Goal: Navigation & Orientation: Find specific page/section

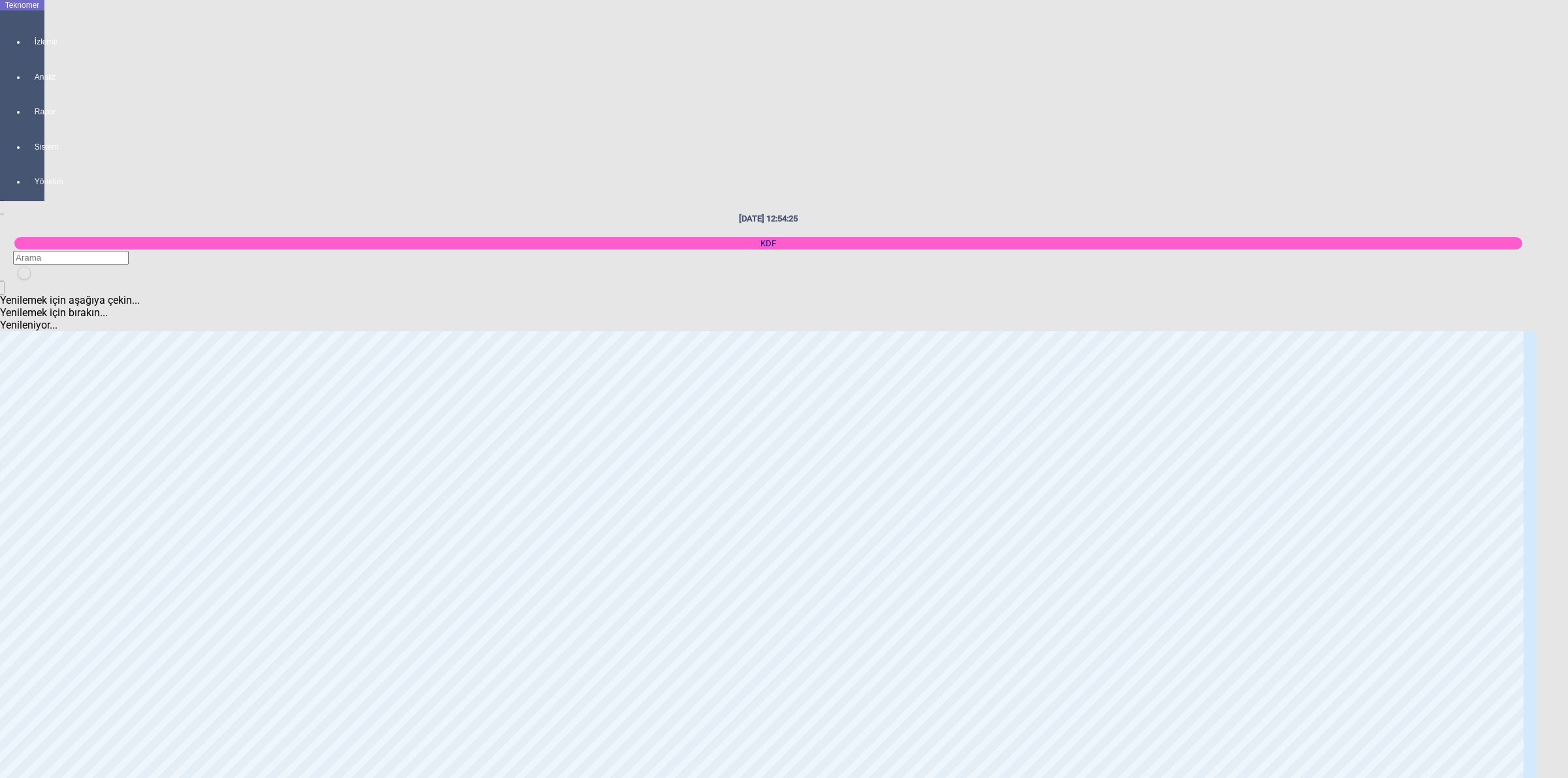
scroll to position [59, 0]
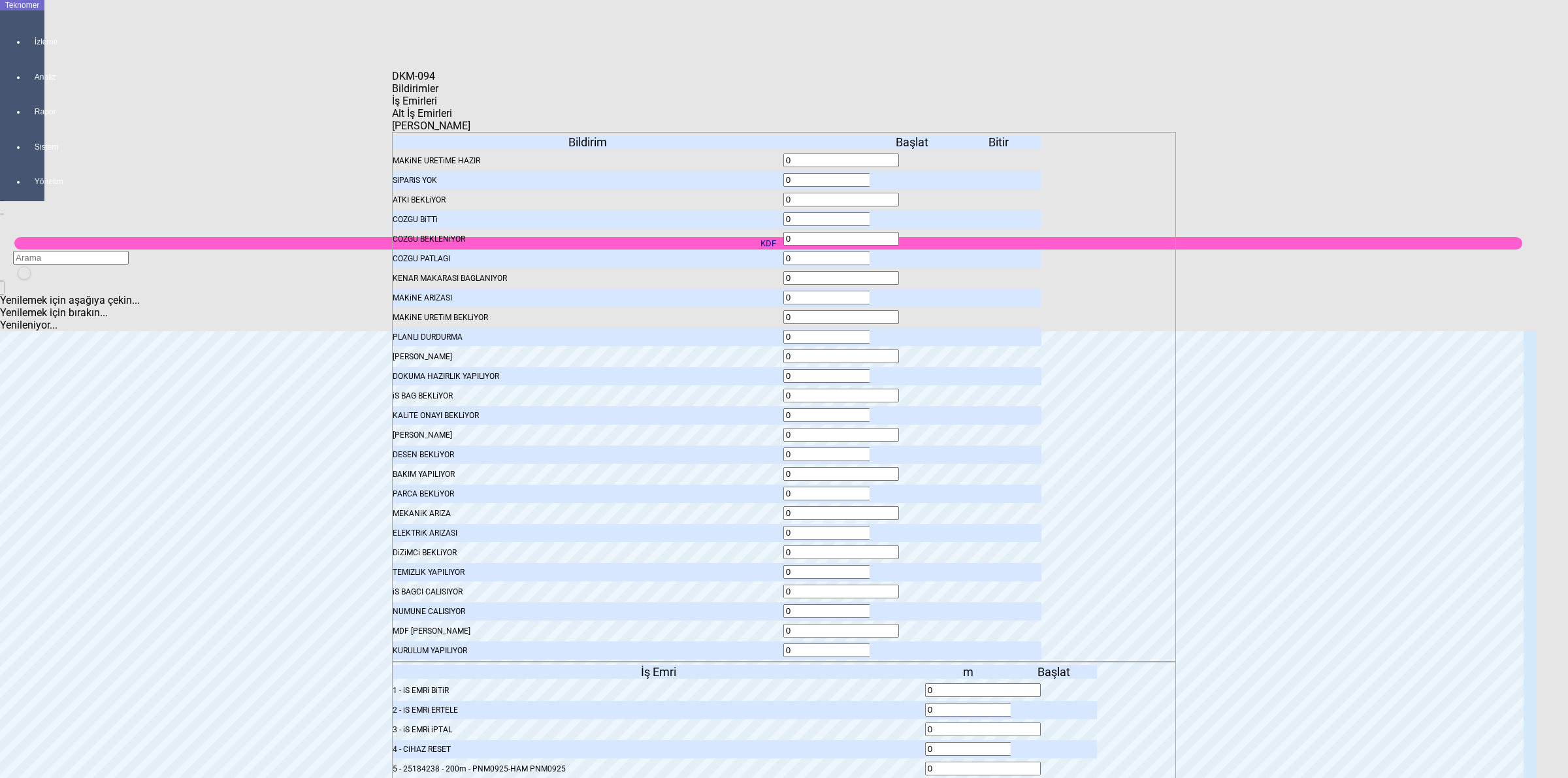
click at [913, 568] on icon at bounding box center [913, 572] width 0 height 9
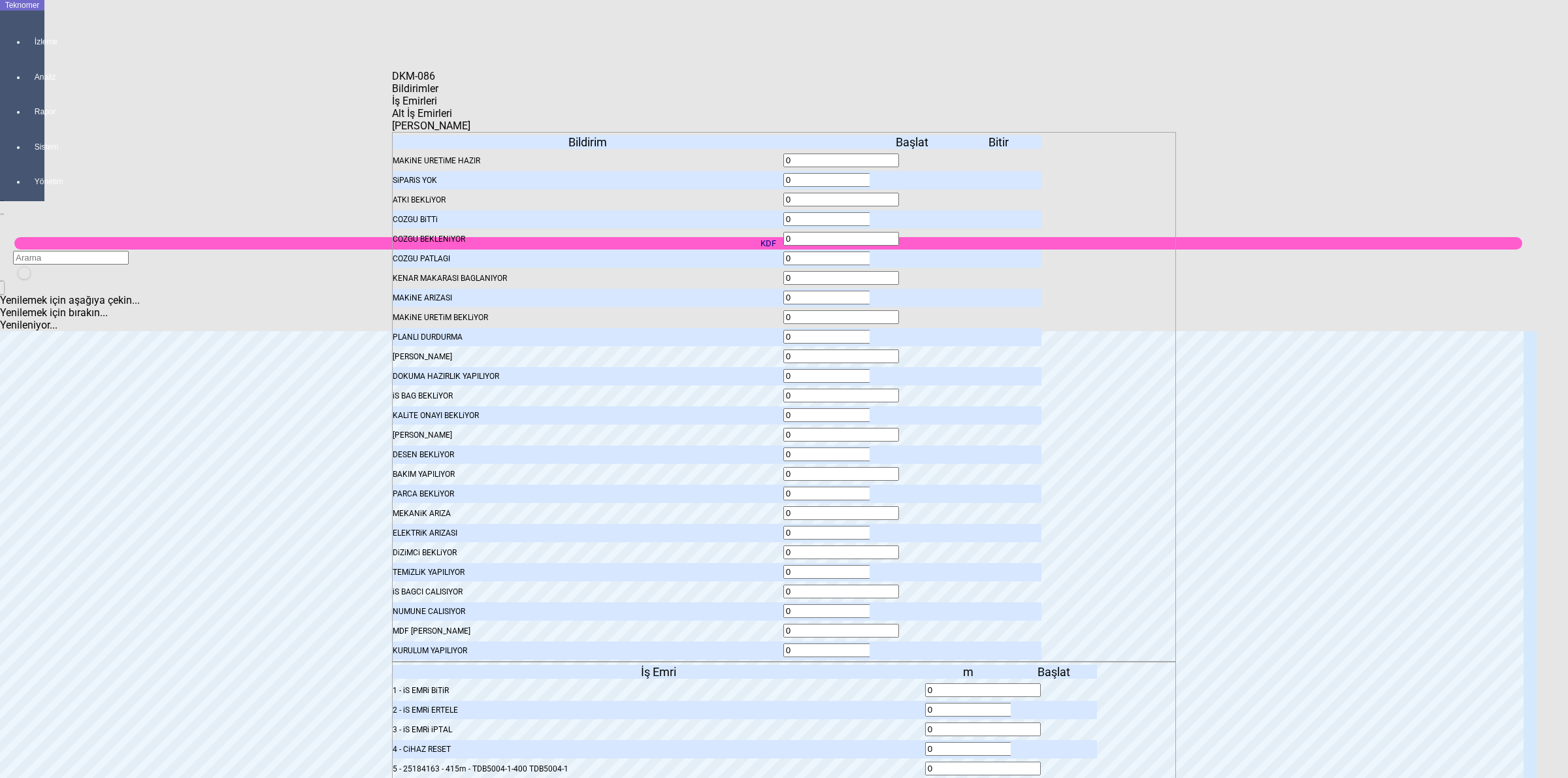
click at [913, 568] on icon at bounding box center [913, 572] width 0 height 9
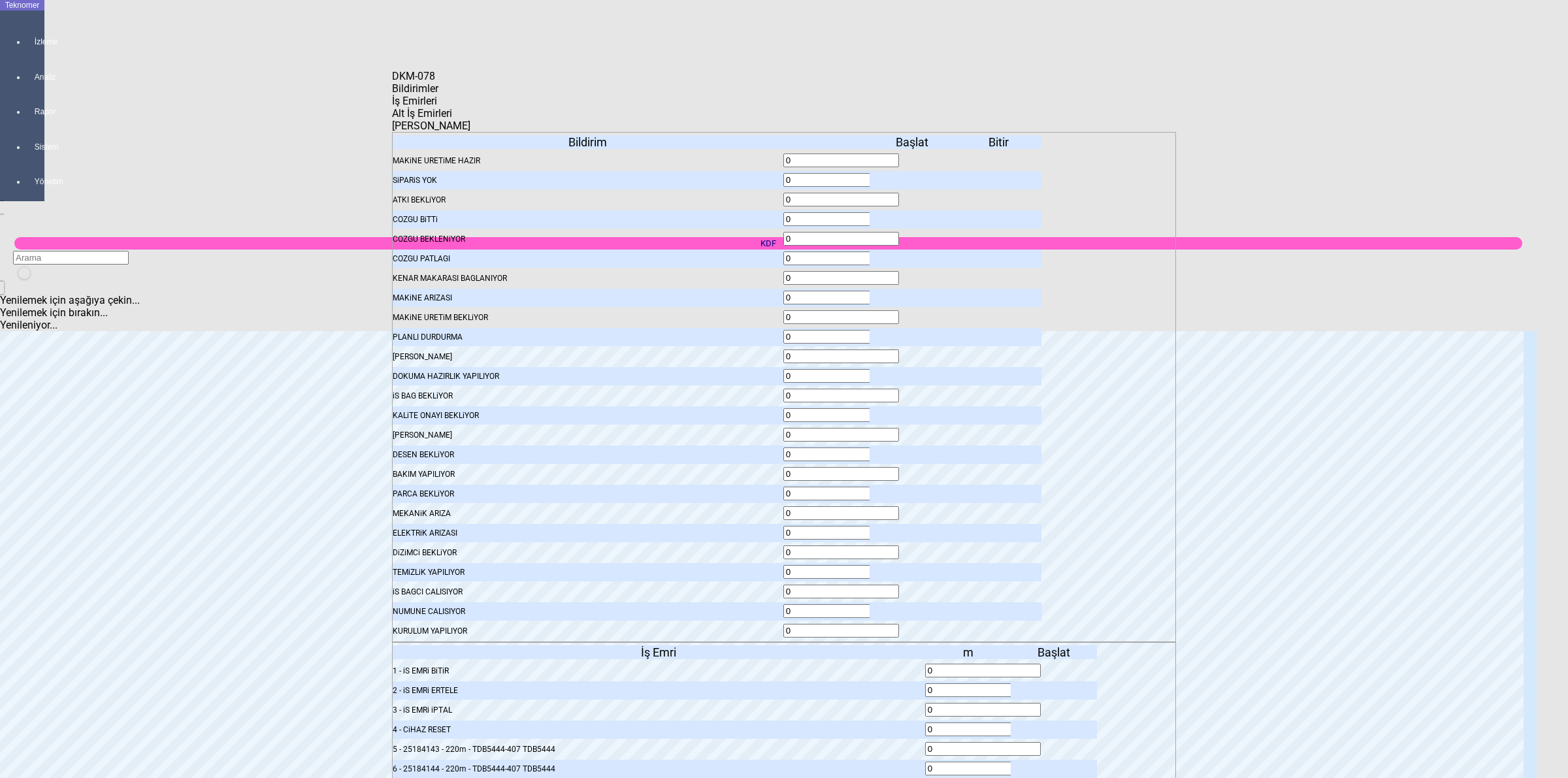
click at [913, 568] on icon at bounding box center [913, 572] width 0 height 9
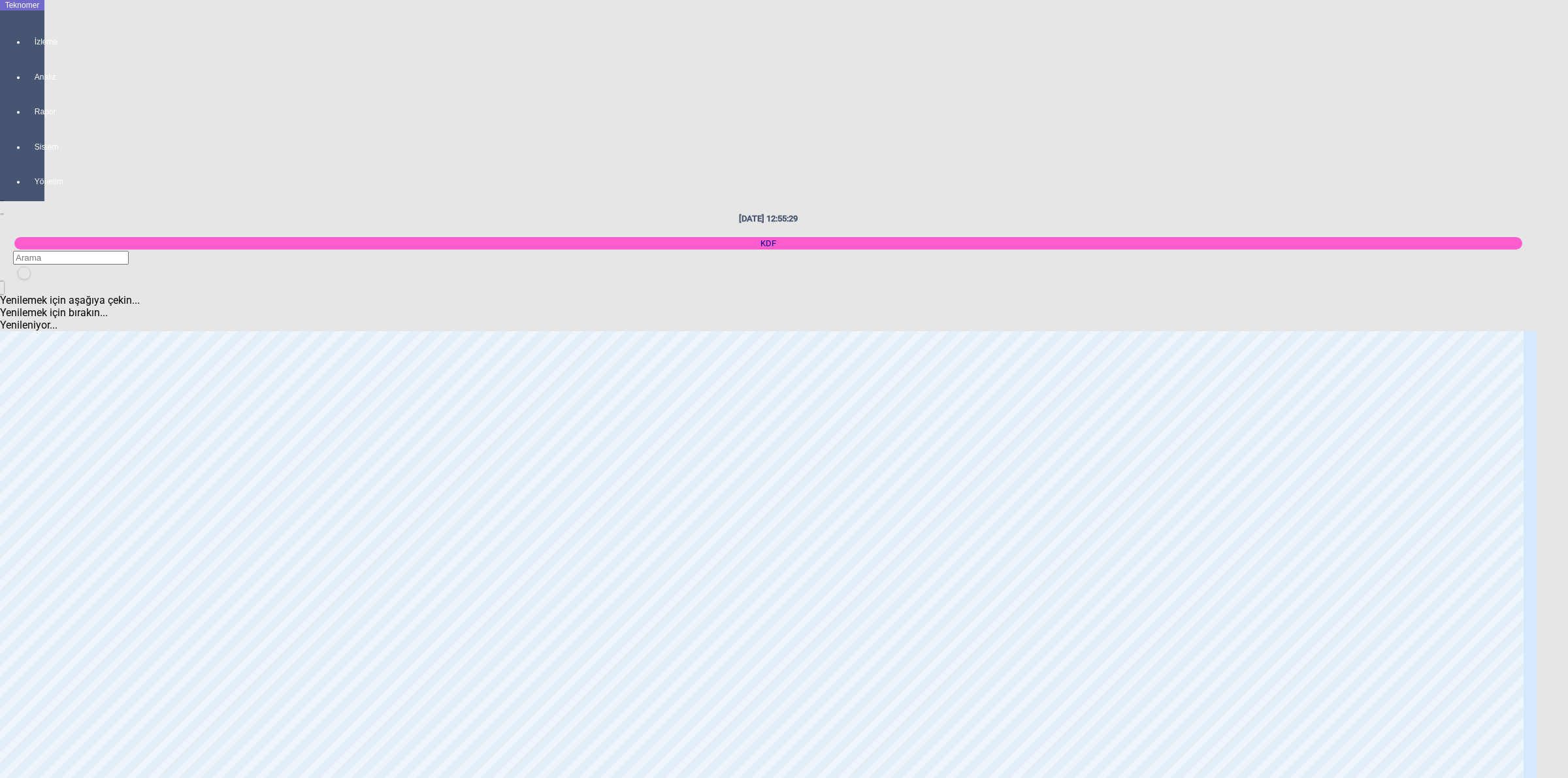
scroll to position [385, 0]
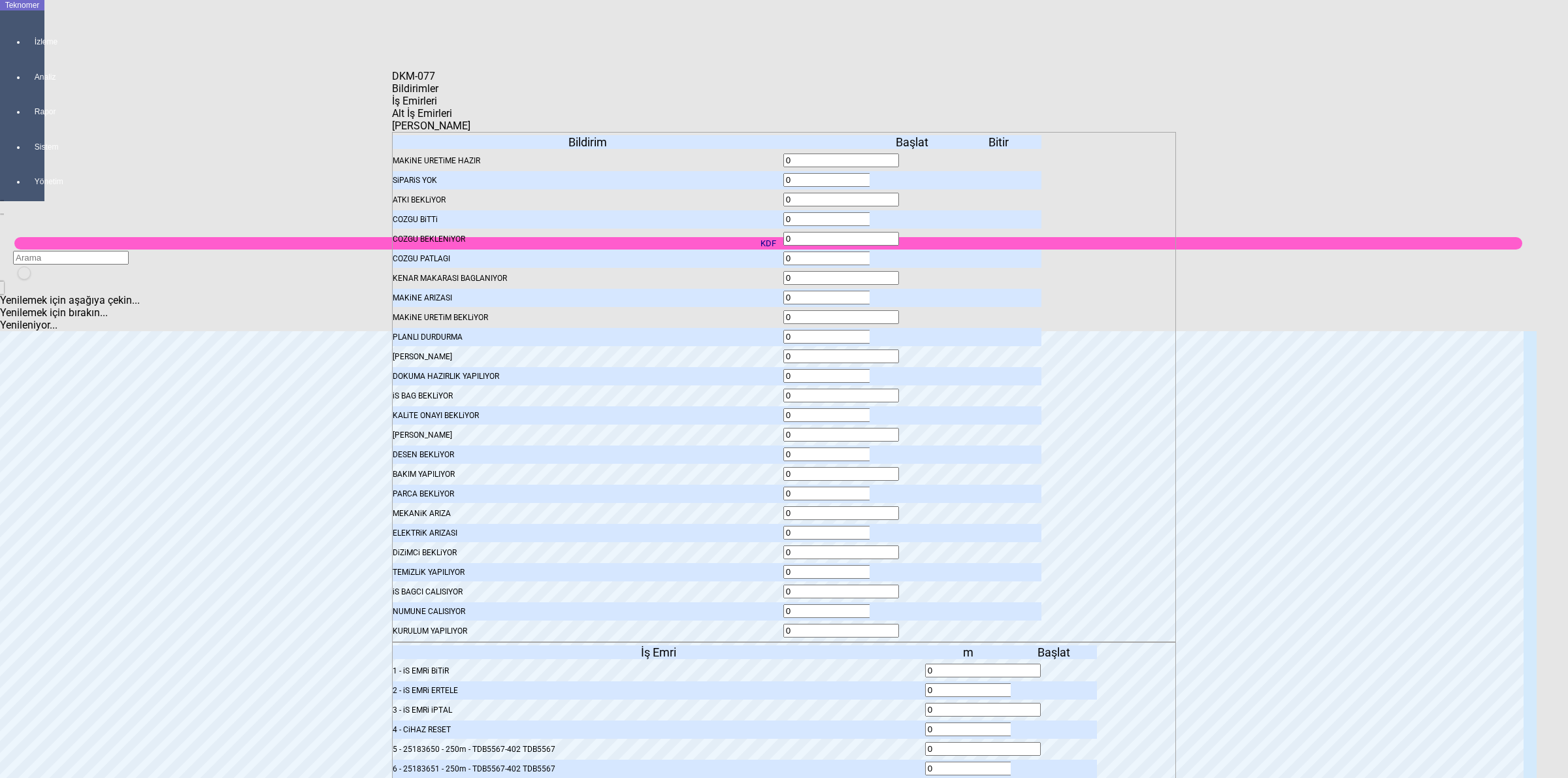
click at [913, 568] on icon at bounding box center [913, 572] width 0 height 9
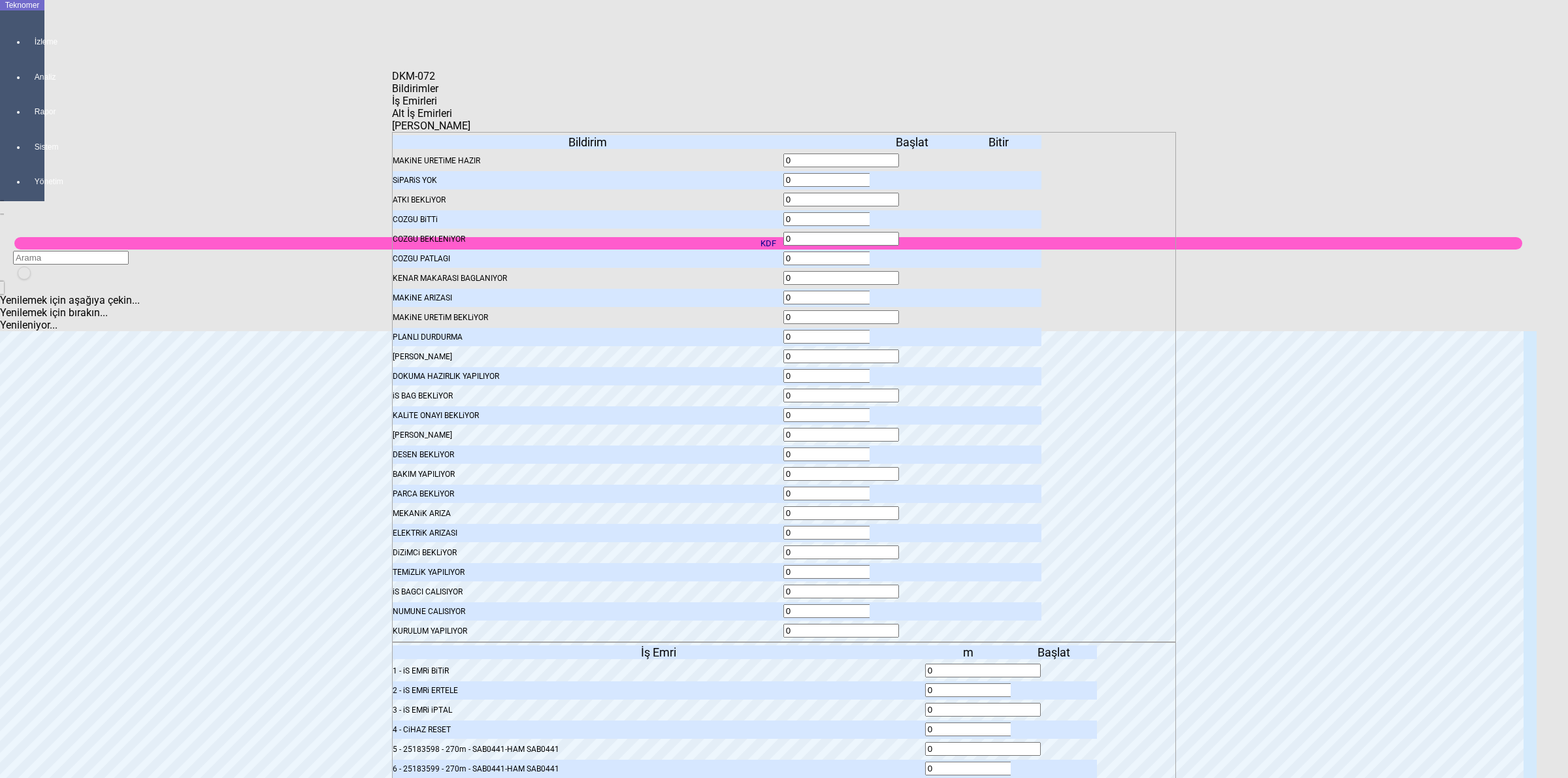
click at [913, 568] on icon at bounding box center [913, 572] width 0 height 9
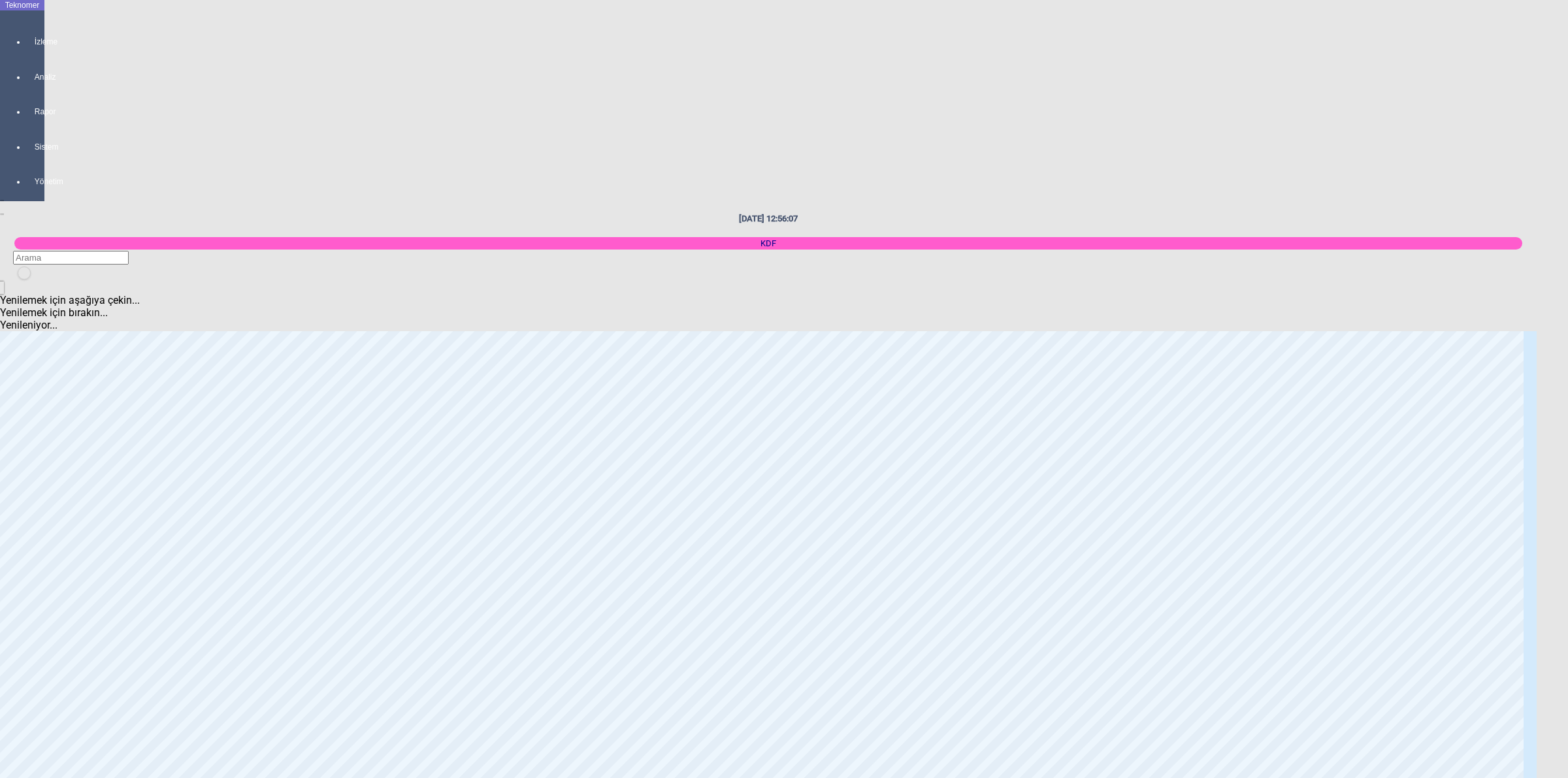
scroll to position [630, 0]
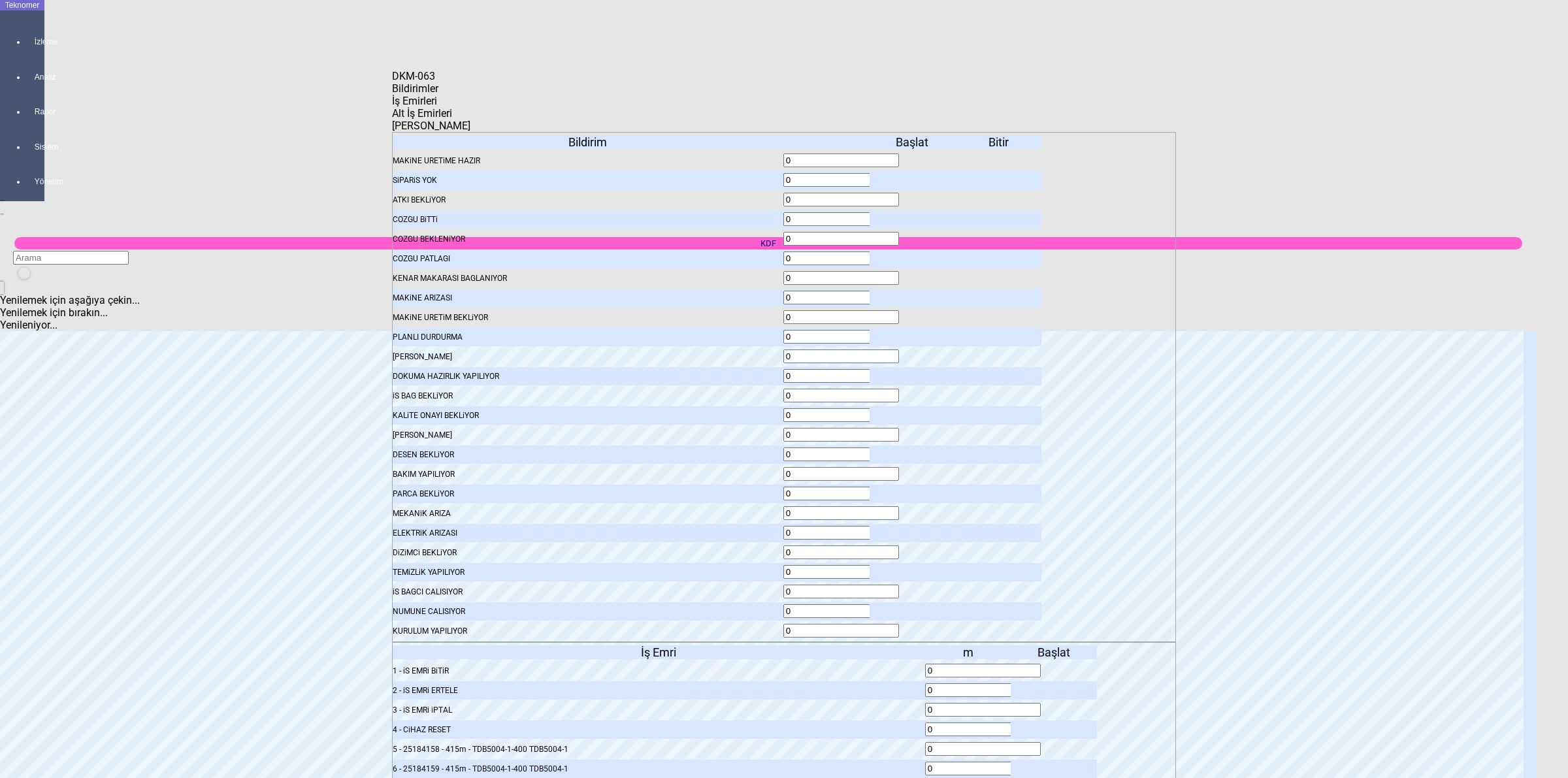
click at [913, 568] on icon at bounding box center [913, 572] width 0 height 9
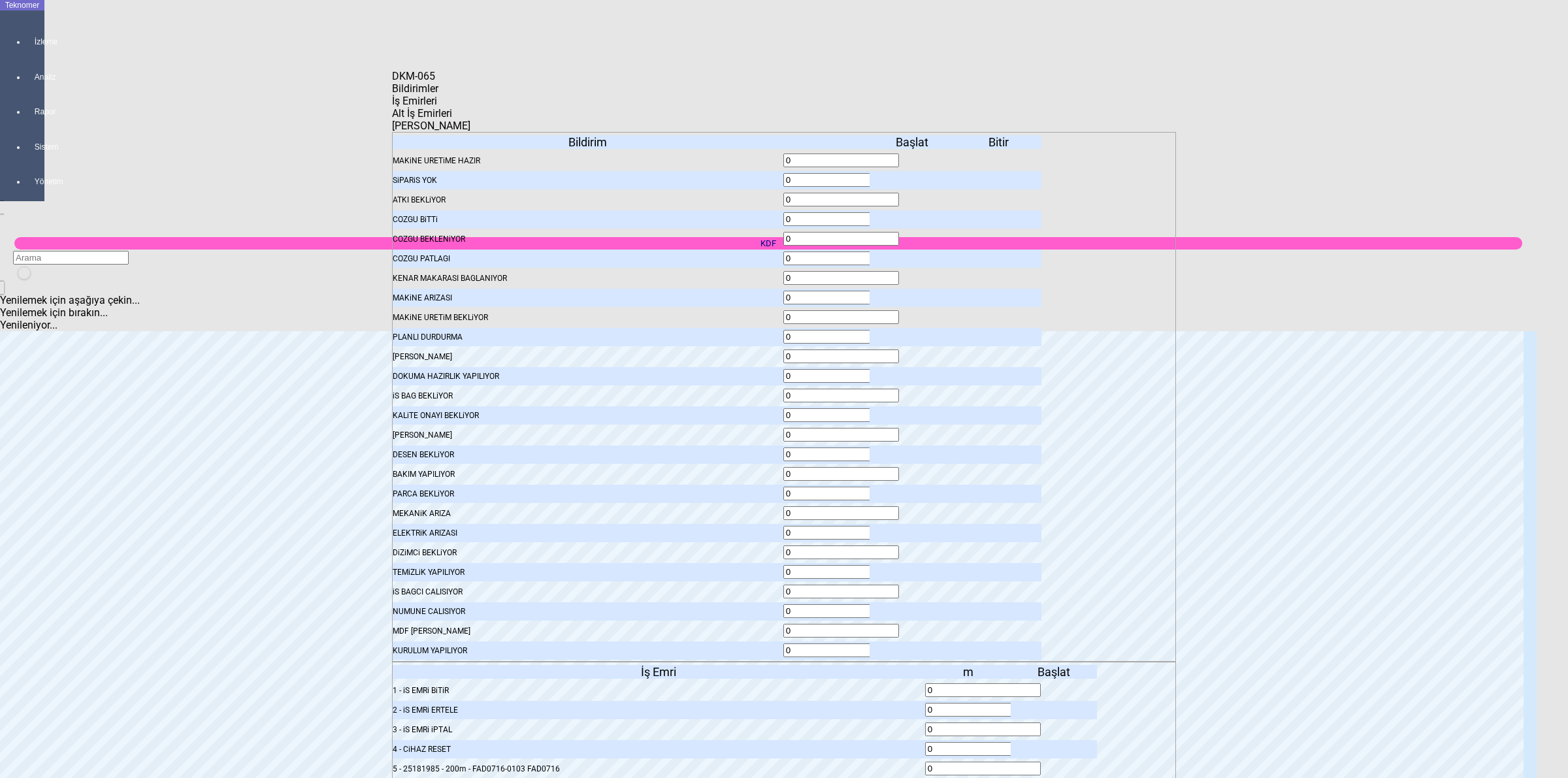
click at [913, 587] on icon at bounding box center [913, 591] width 0 height 9
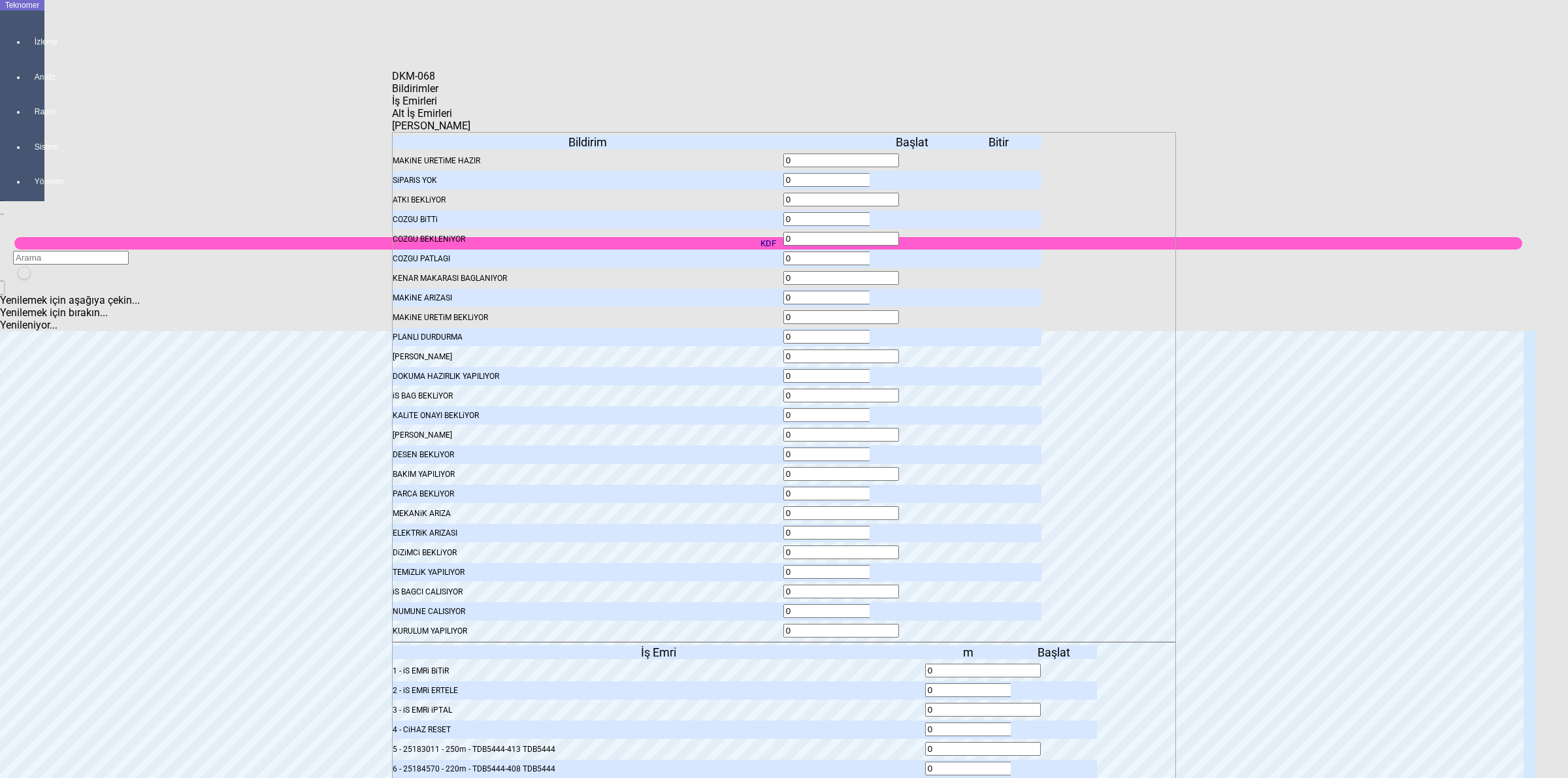
click at [913, 568] on icon at bounding box center [913, 572] width 0 height 9
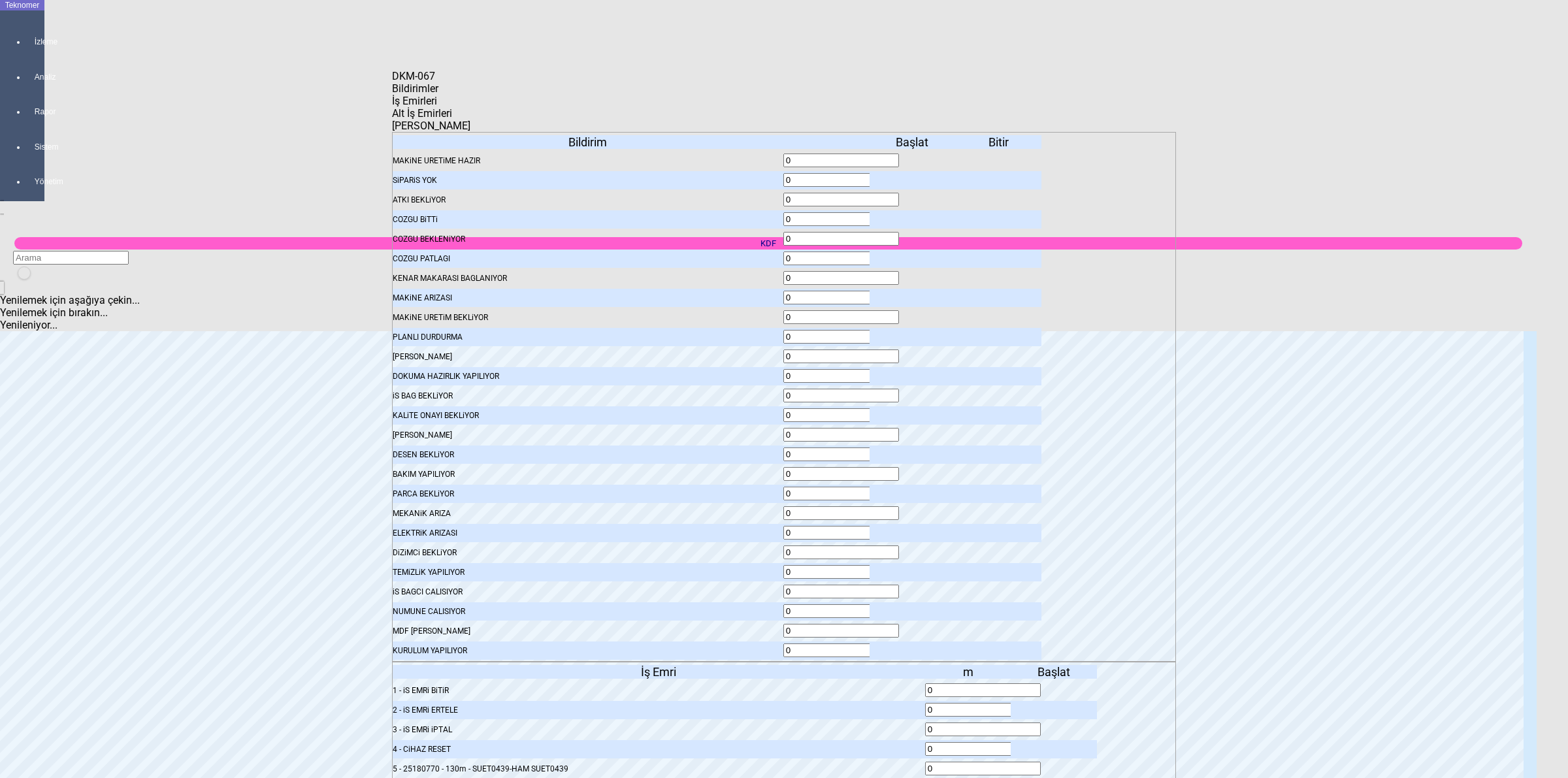
click at [913, 587] on icon at bounding box center [913, 591] width 0 height 9
click at [913, 568] on icon at bounding box center [913, 572] width 0 height 9
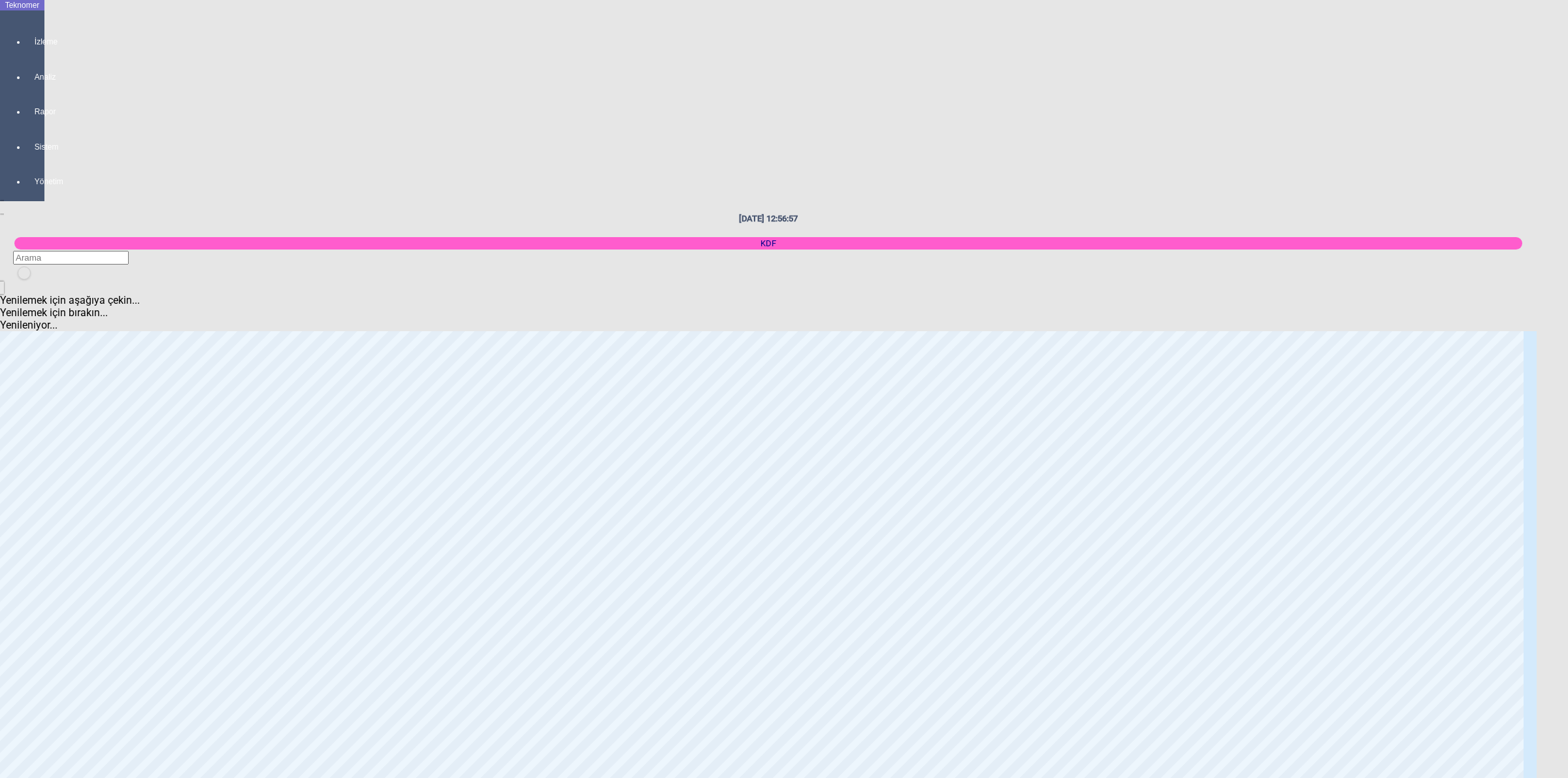
scroll to position [875, 0]
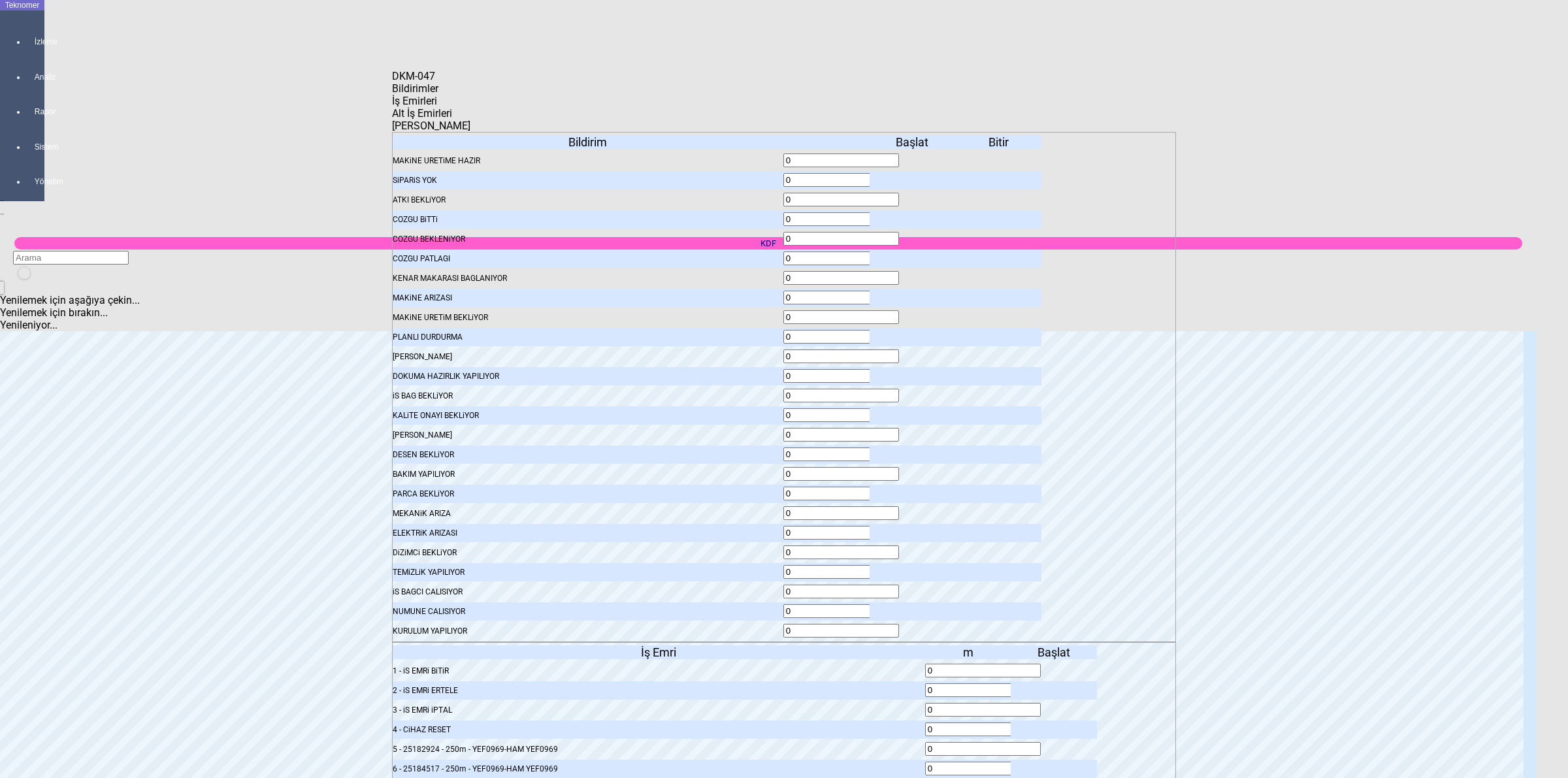
click at [913, 568] on icon at bounding box center [913, 572] width 0 height 9
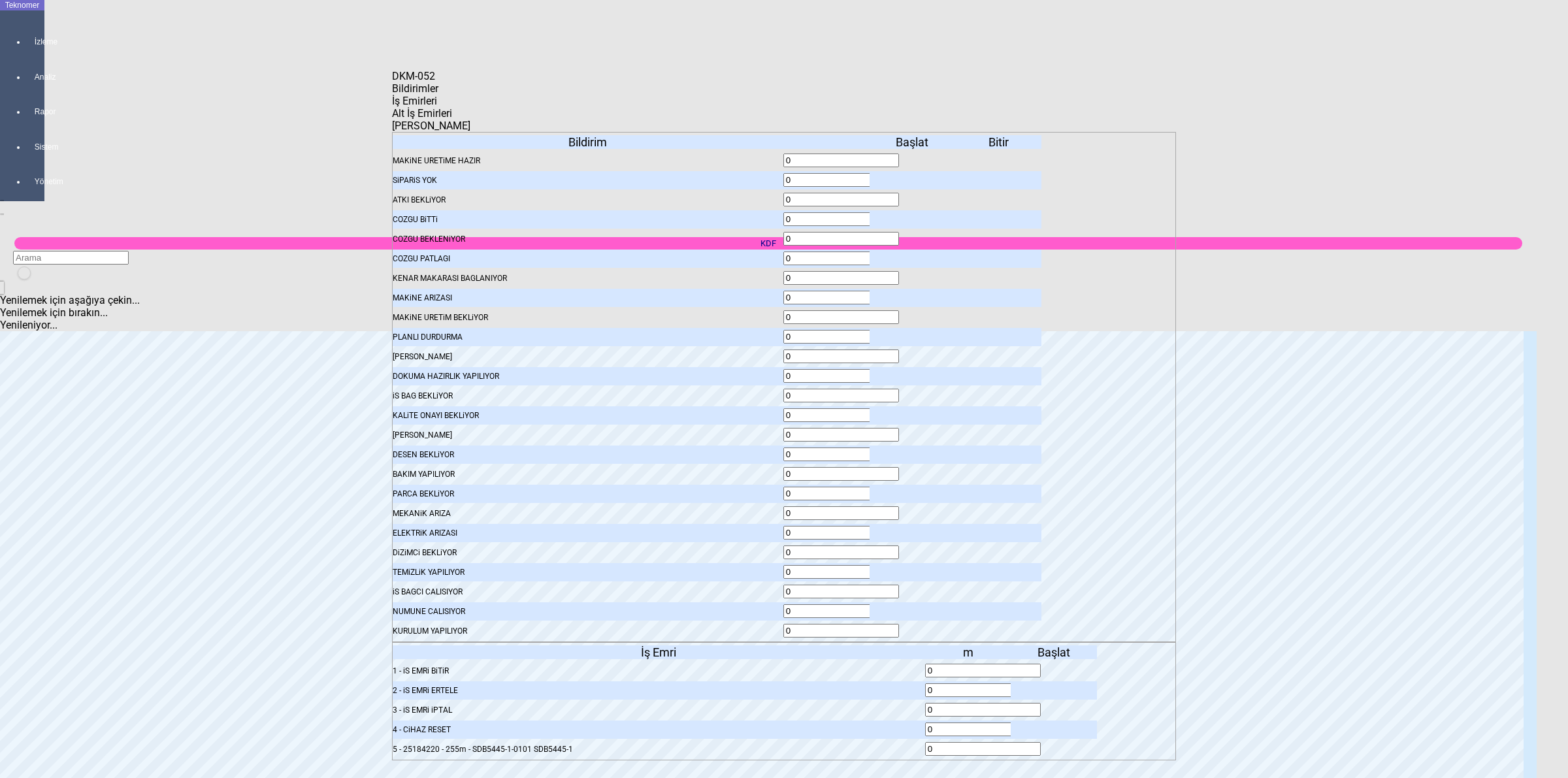
click at [913, 568] on icon at bounding box center [913, 572] width 0 height 9
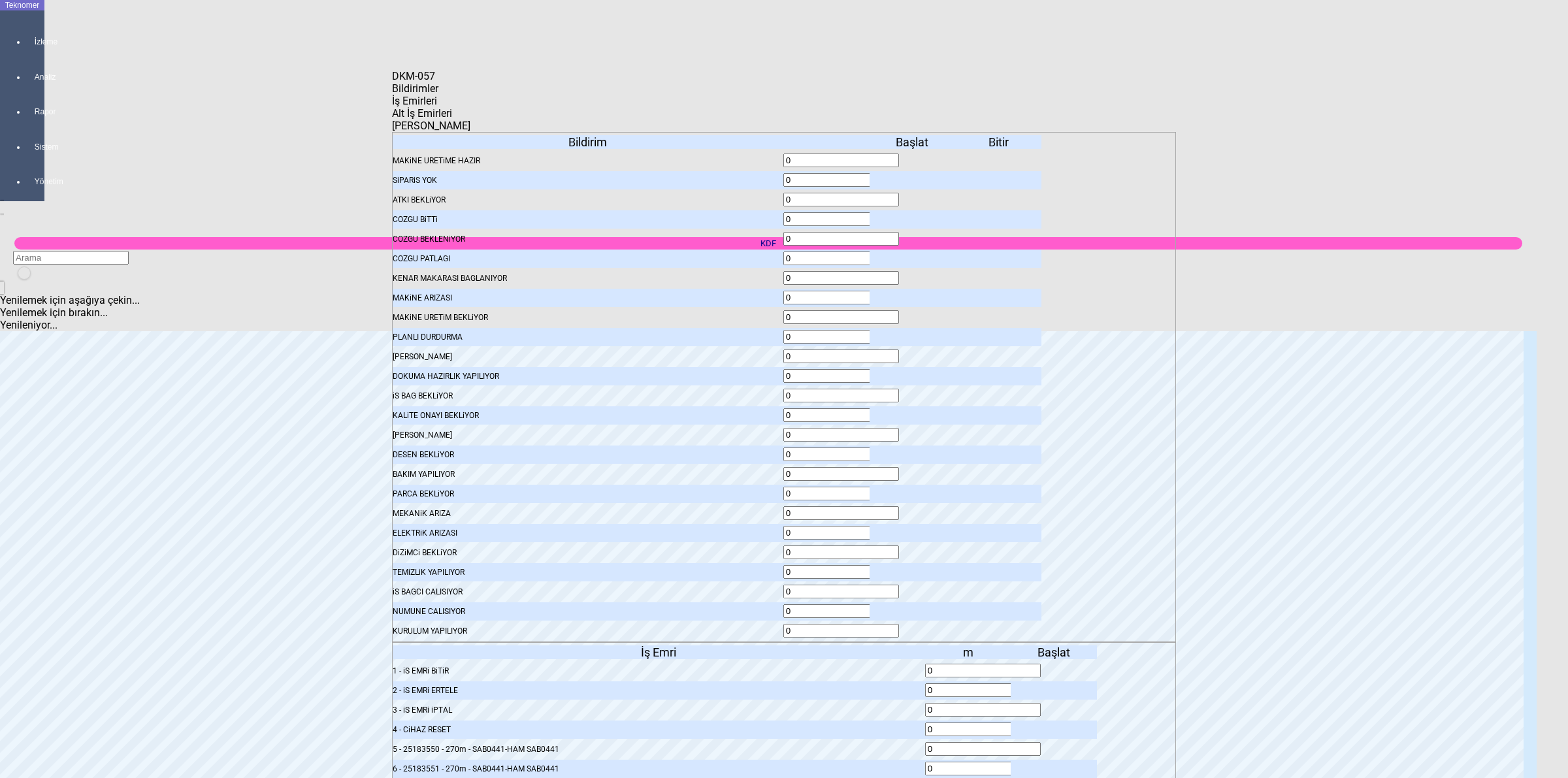
click at [913, 568] on icon at bounding box center [913, 572] width 0 height 9
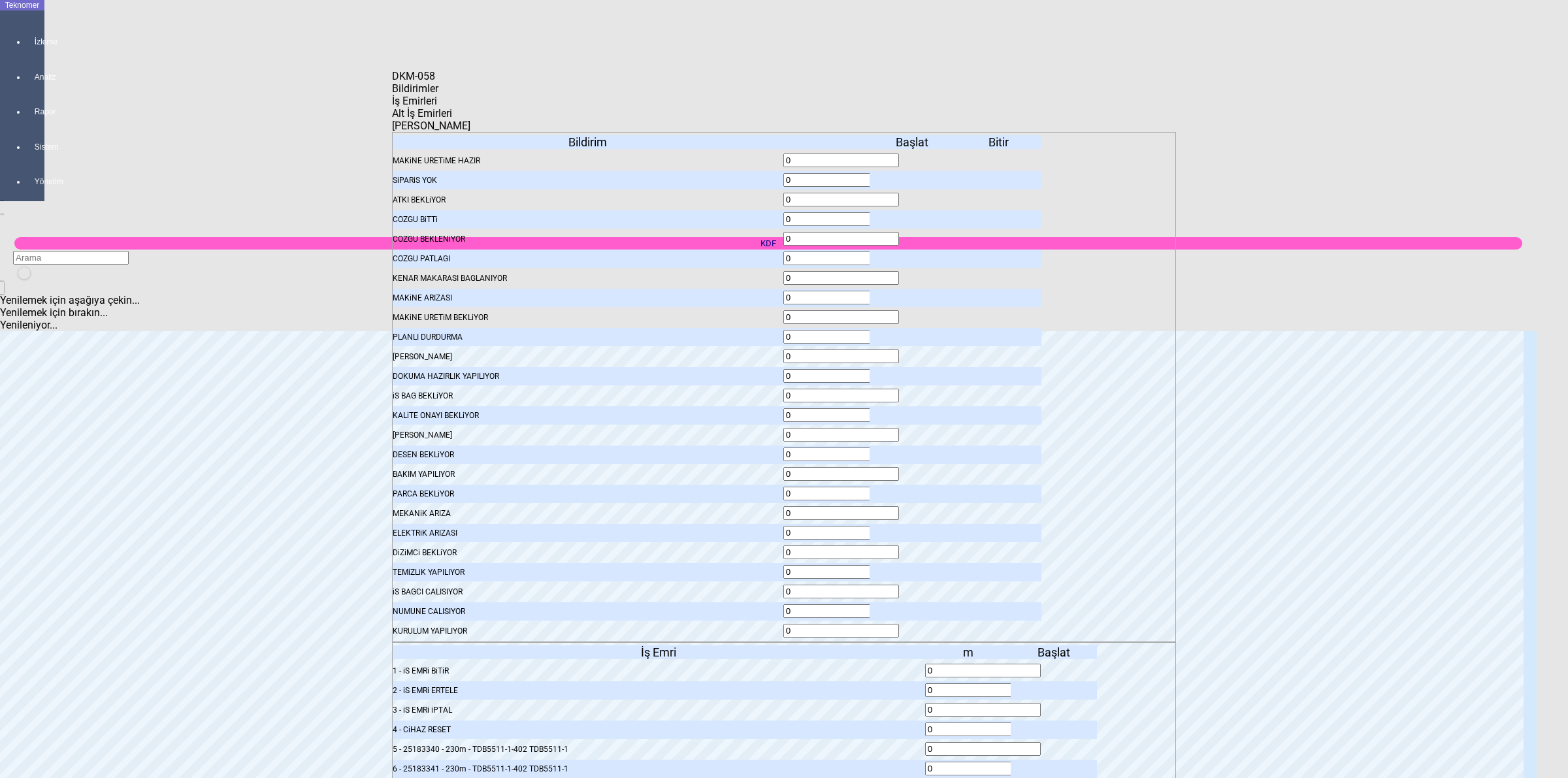
click at [913, 568] on icon at bounding box center [913, 572] width 0 height 9
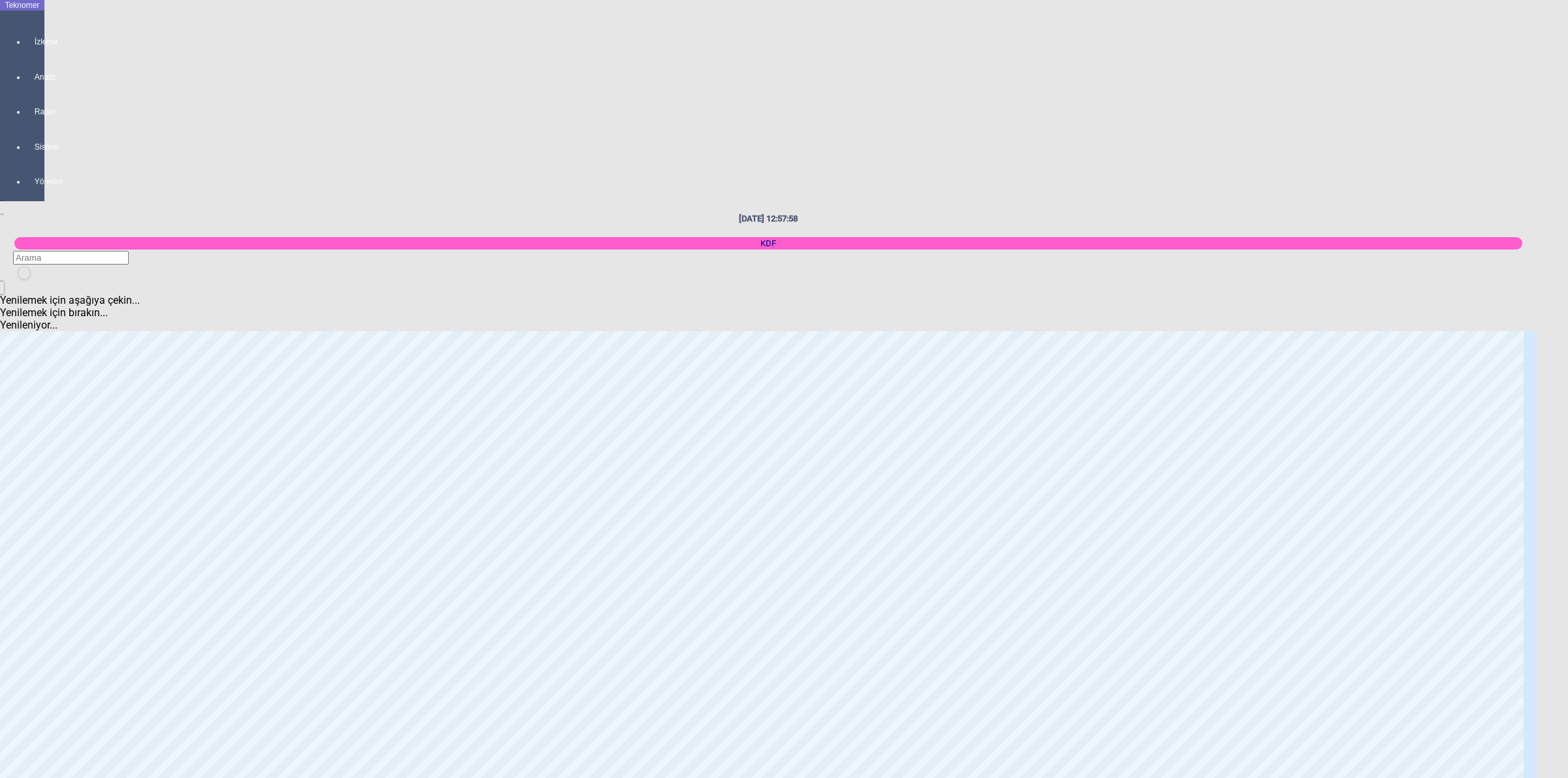
scroll to position [957, 0]
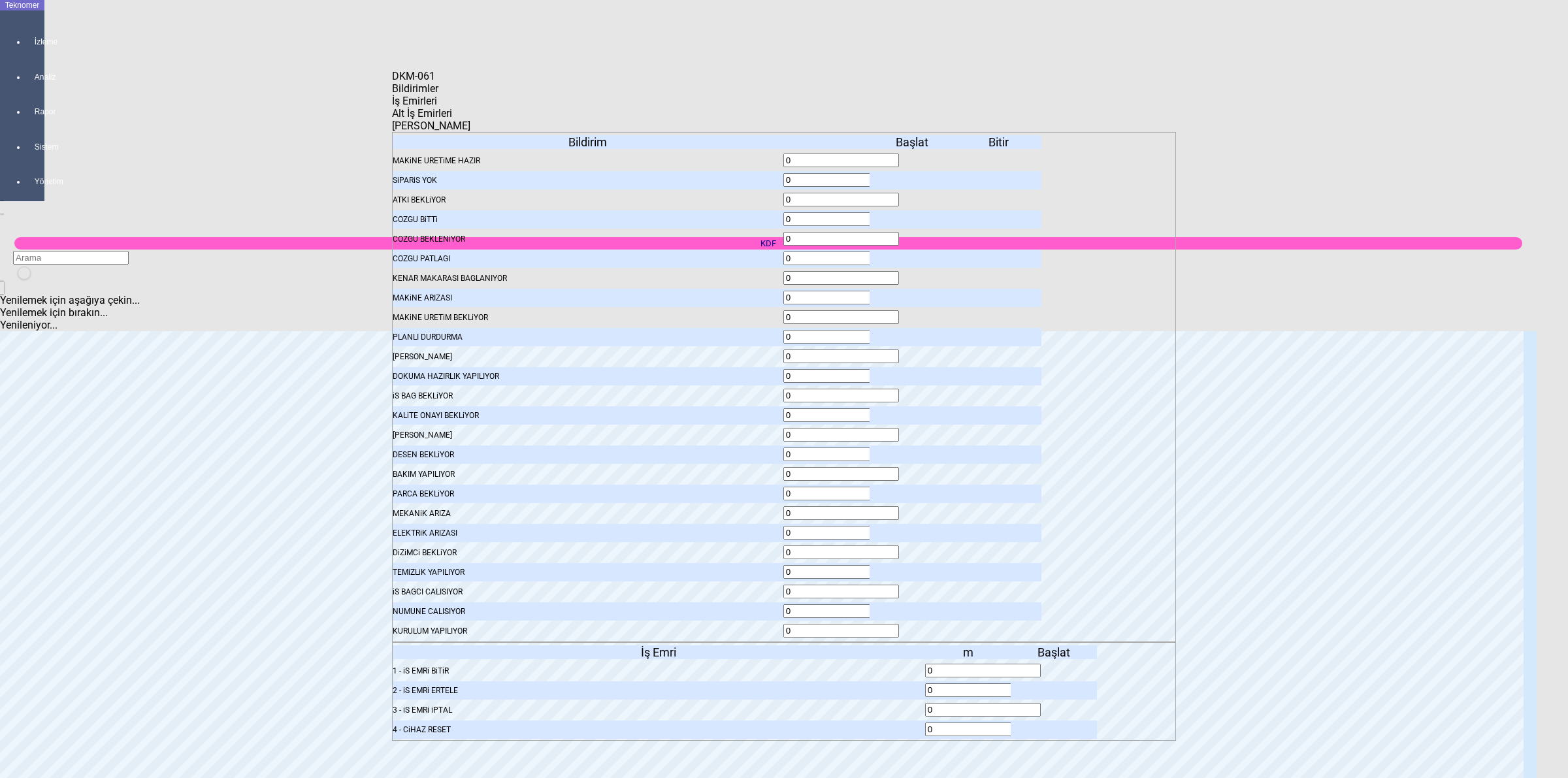
click at [913, 568] on icon at bounding box center [913, 572] width 0 height 9
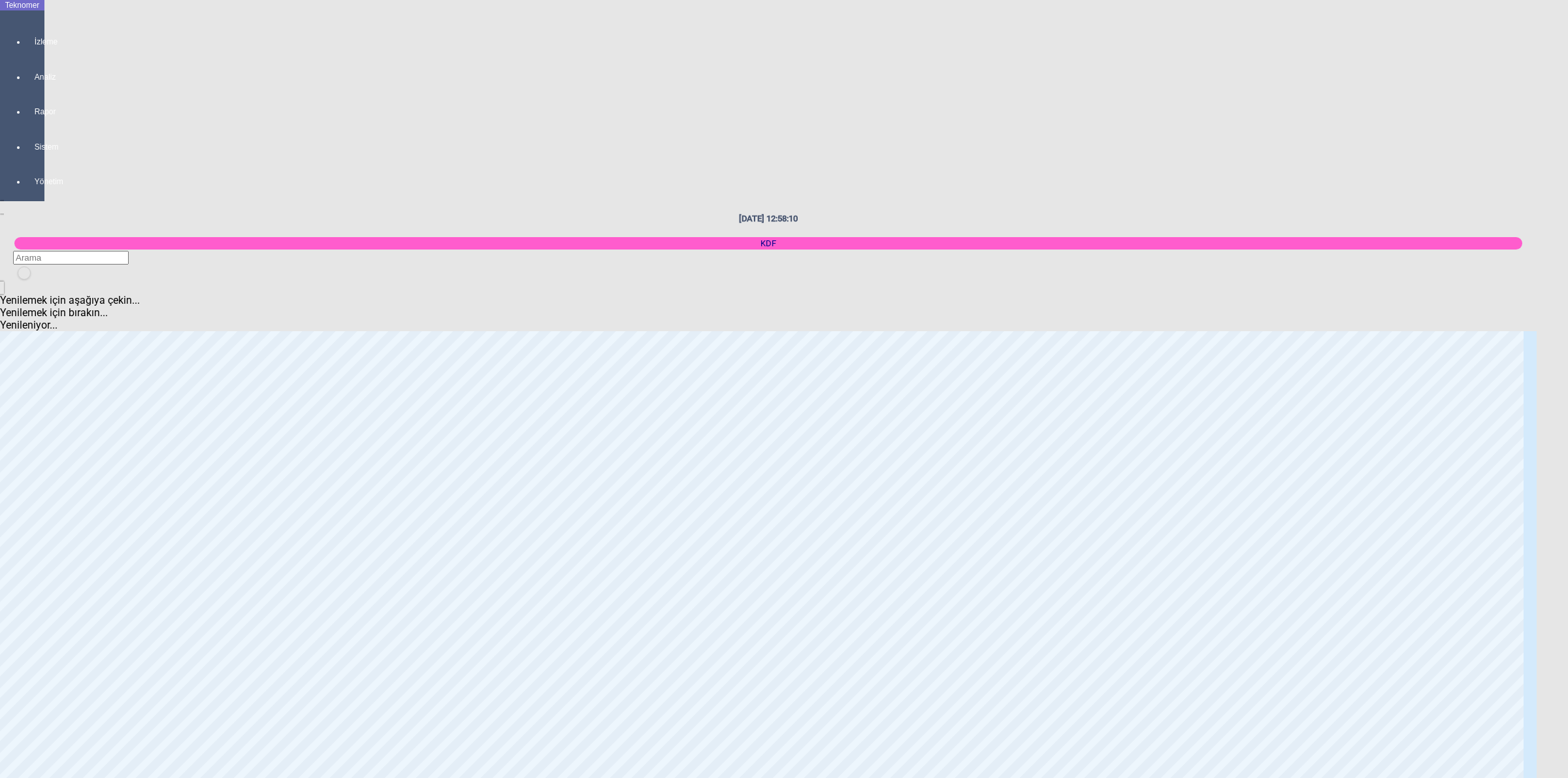
scroll to position [1365, 0]
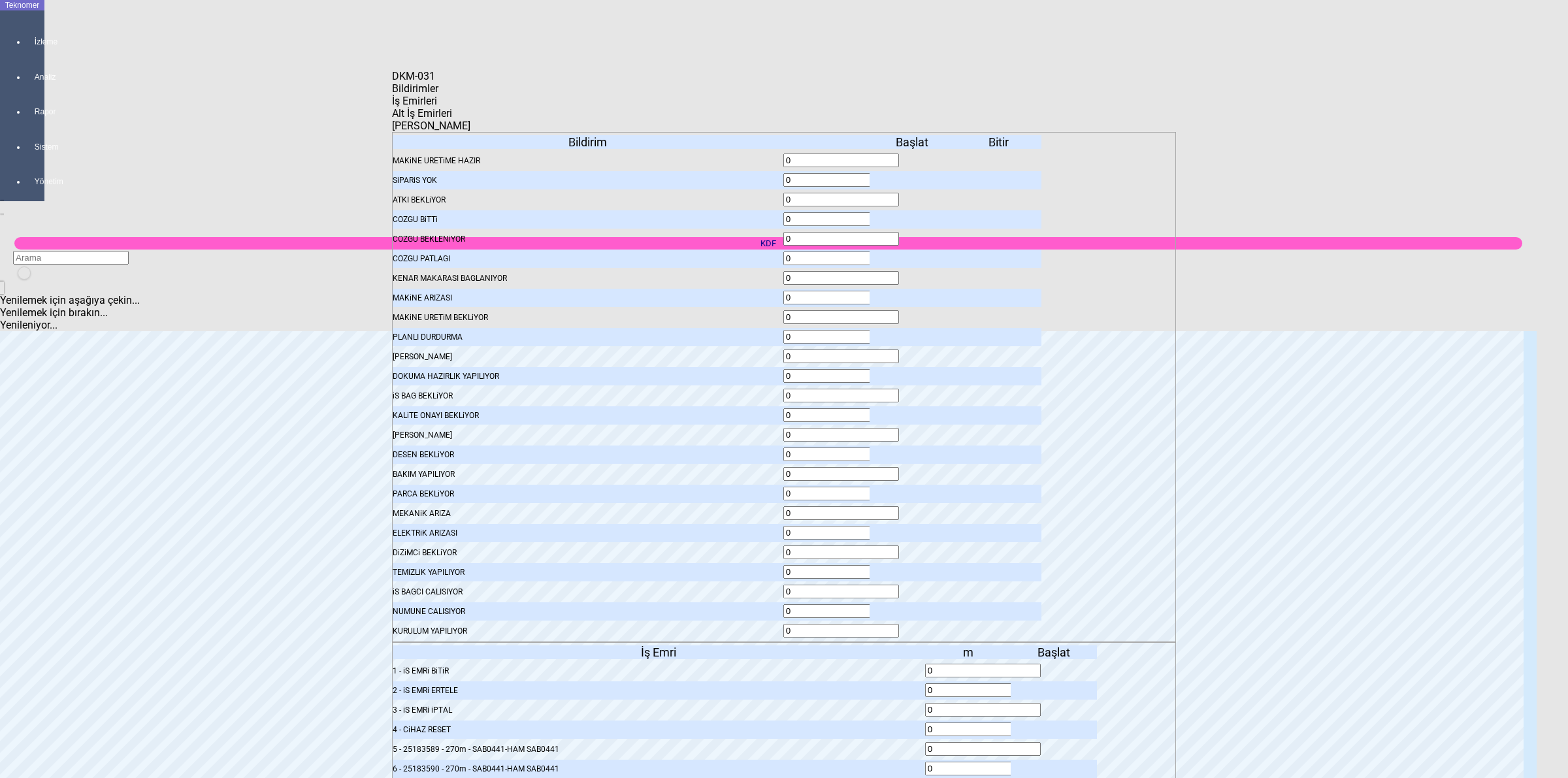
click at [913, 568] on icon at bounding box center [913, 572] width 0 height 9
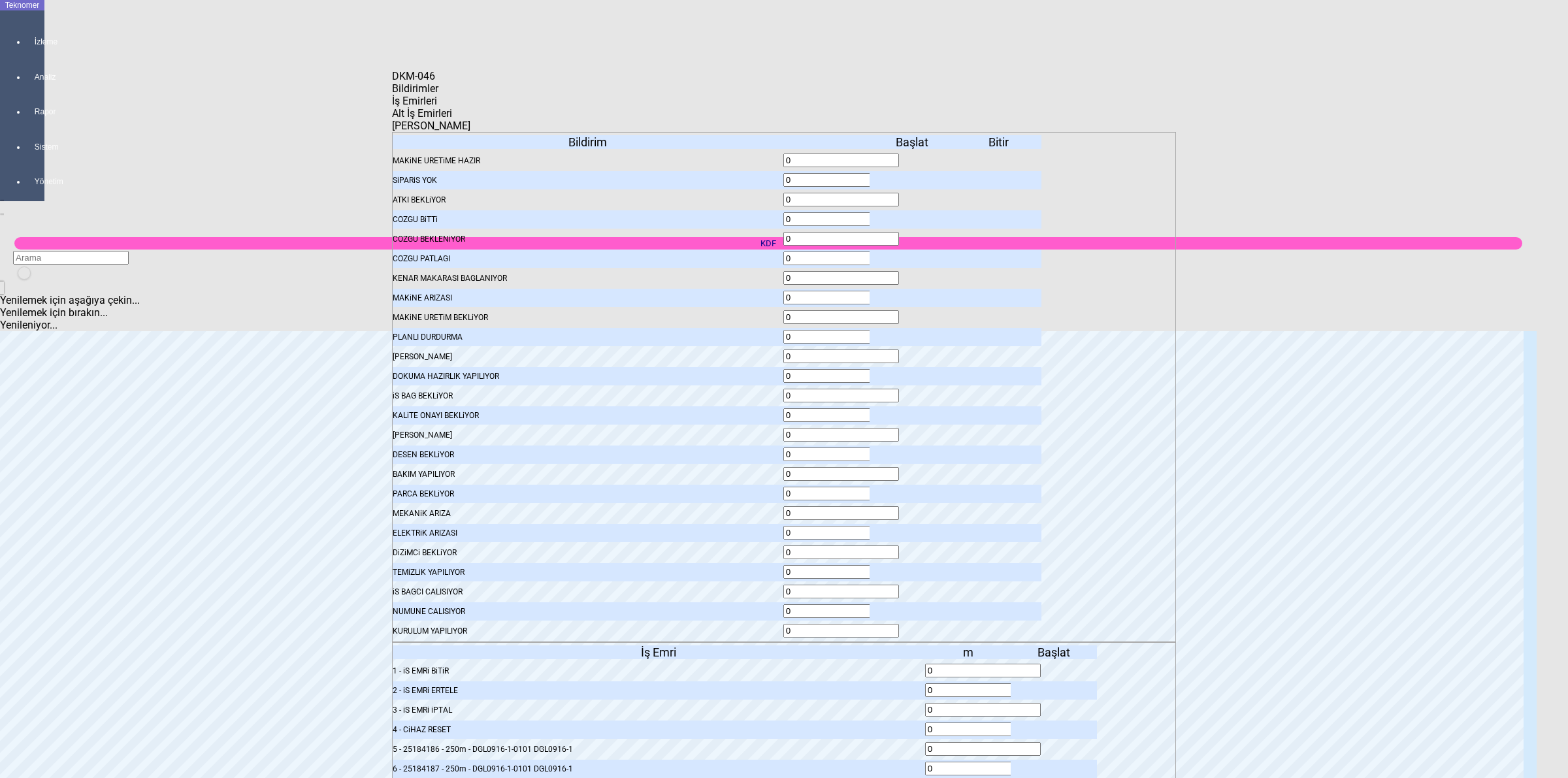
click at [913, 568] on icon at bounding box center [913, 572] width 0 height 9
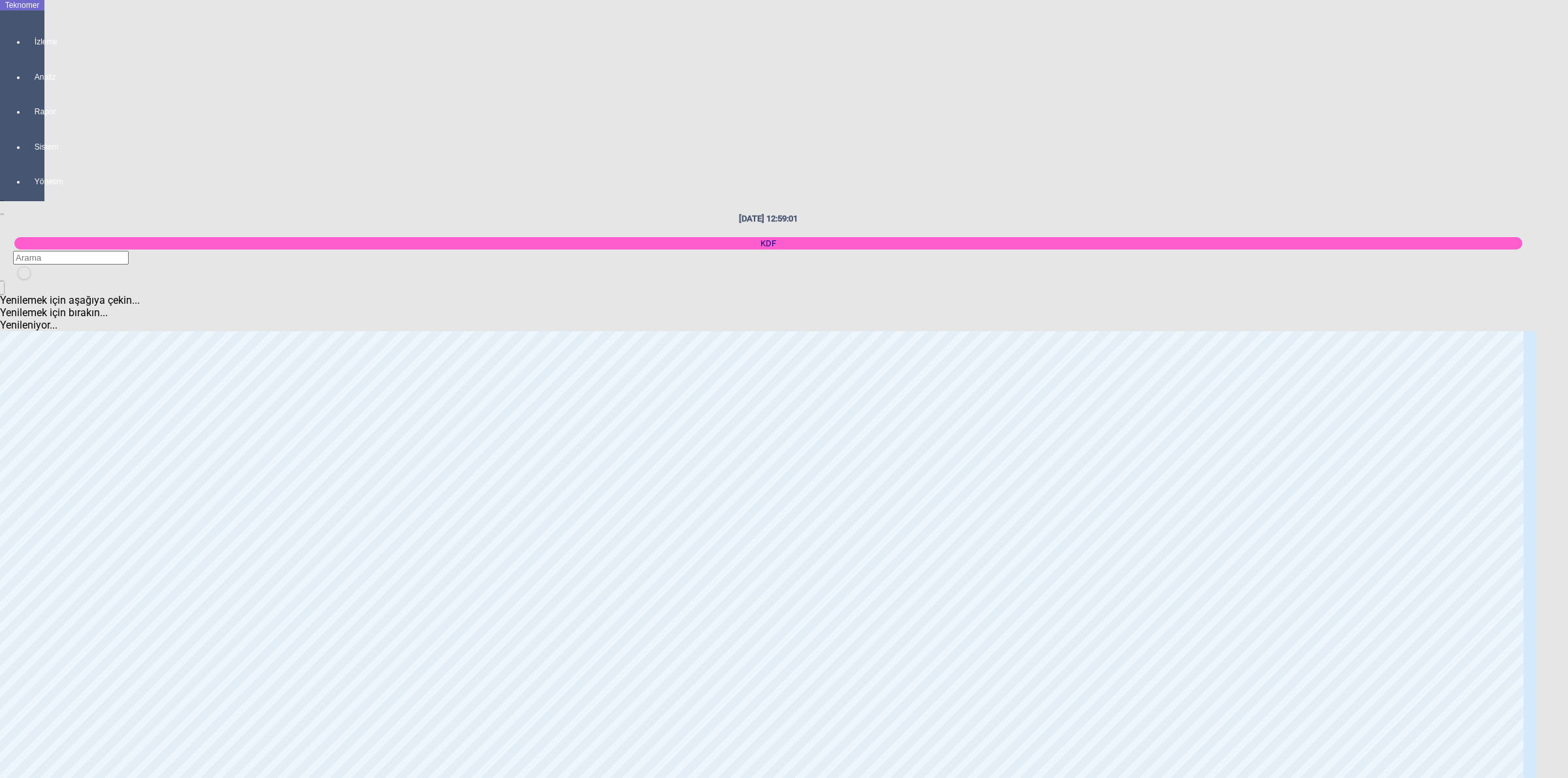
scroll to position [140, 0]
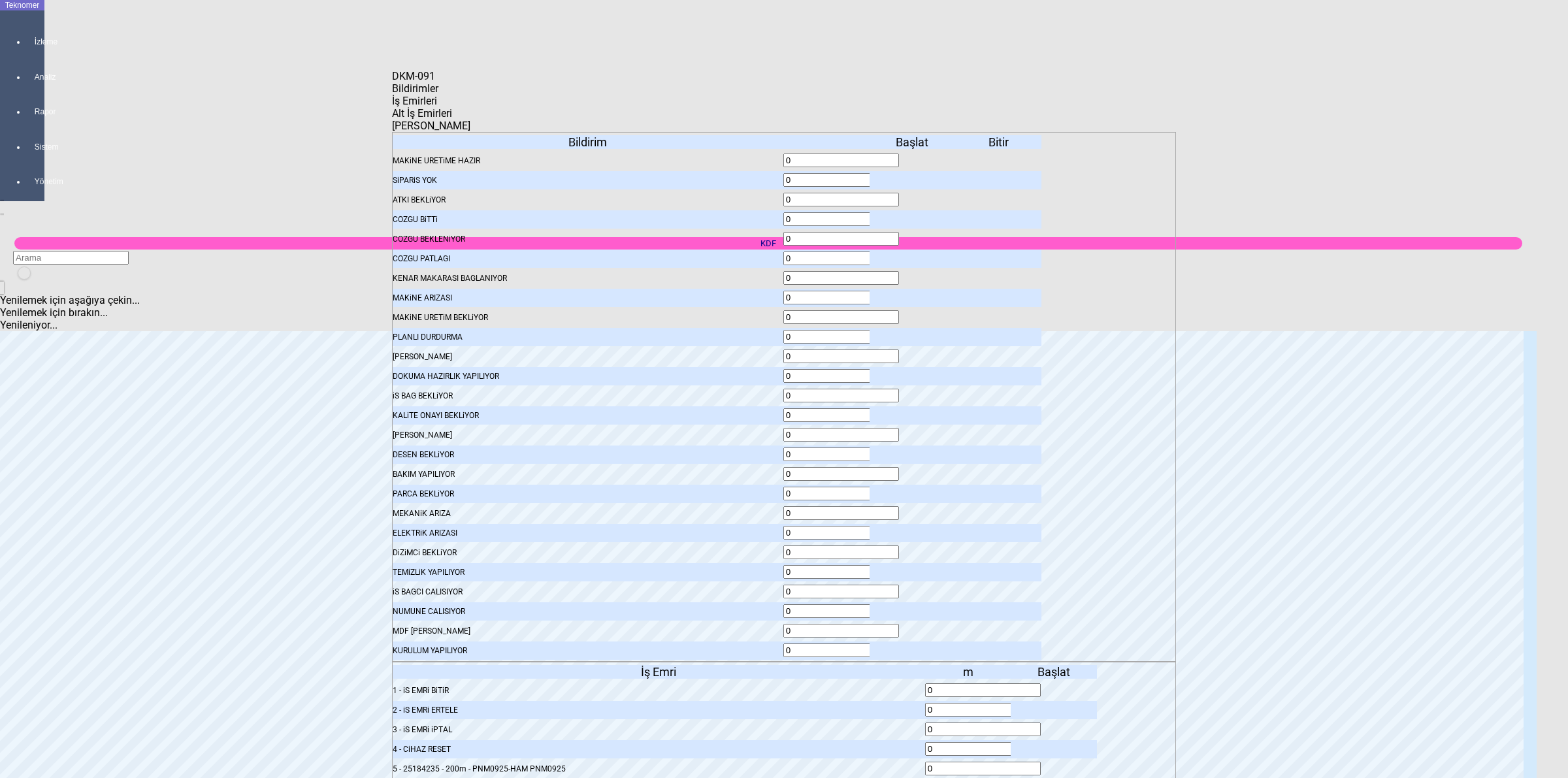
click at [913, 568] on icon at bounding box center [913, 572] width 0 height 9
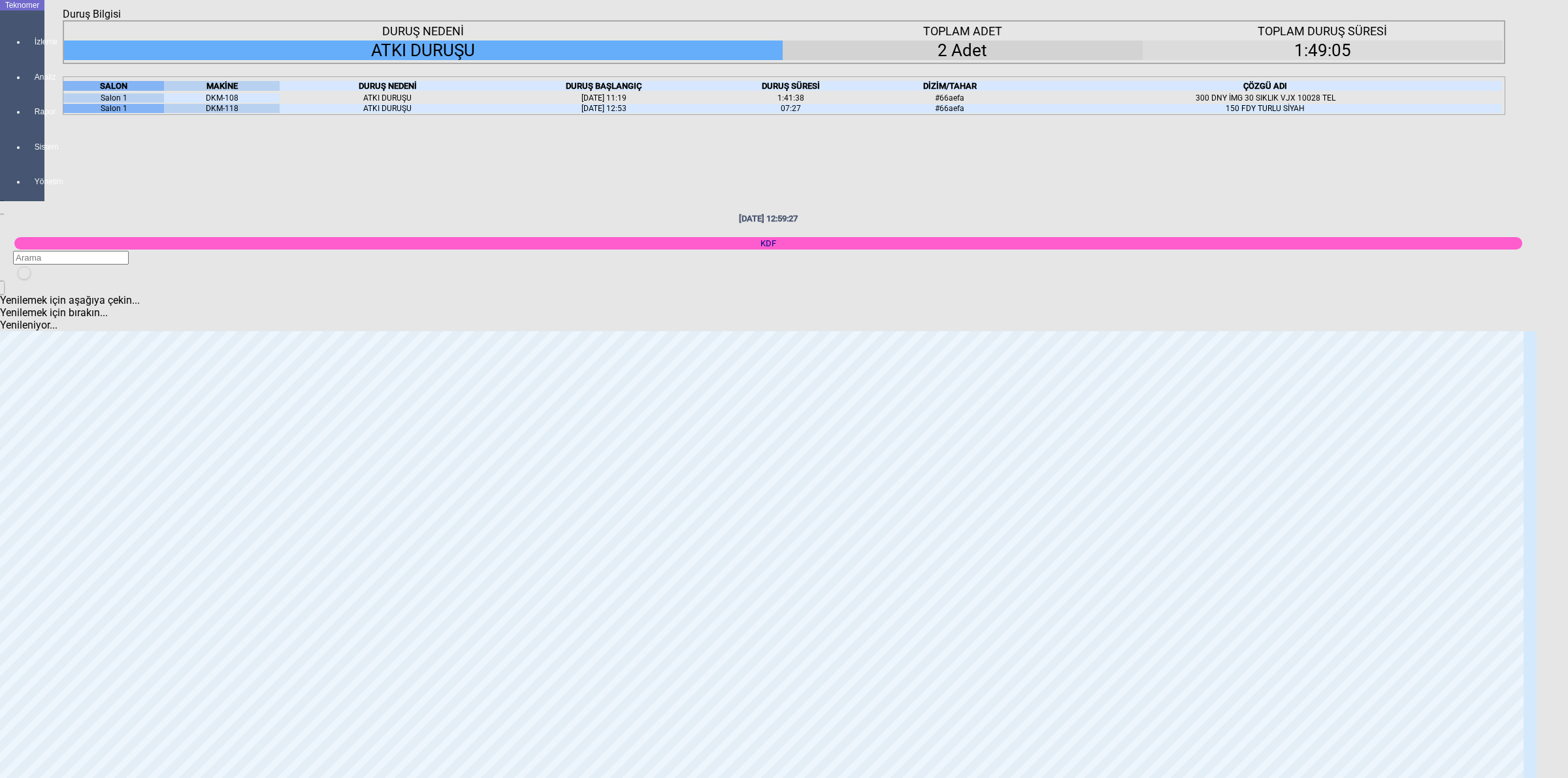
click at [1529, 226] on body "Teknomer İzleme Analiz Rapor Sistem Yönetim [DATE] 12:59:27 KDF Yenilemek için …" at bounding box center [784, 389] width 1568 height 778
click at [1527, 187] on body "Teknomer İzleme Analiz Rapor Sistem Yönetim [DATE] 12:59:34 KDF Yenilemek için …" at bounding box center [784, 389] width 1568 height 778
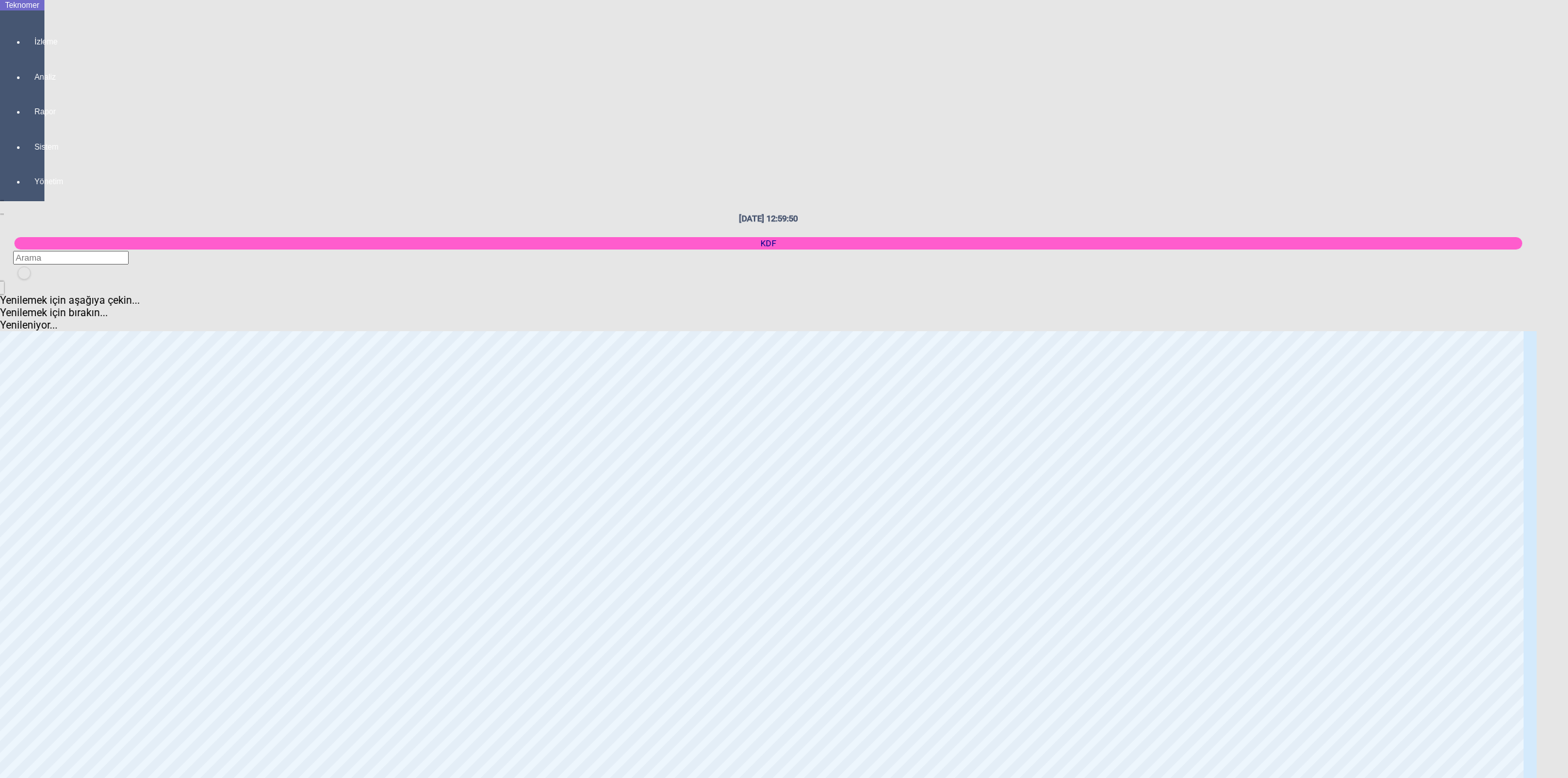
scroll to position [0, 0]
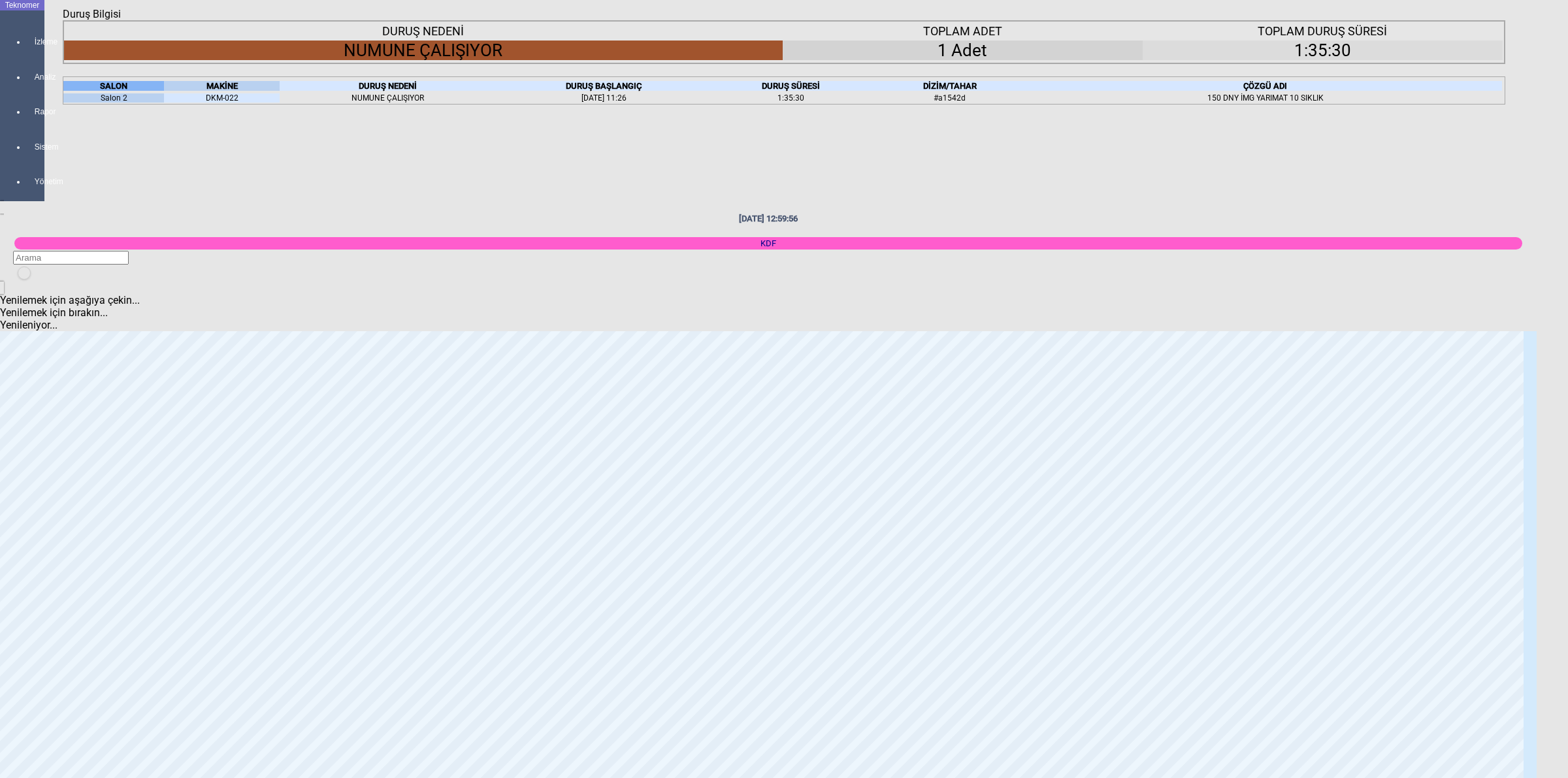
click at [1566, 343] on body "Teknomer İzleme Analiz Rapor Sistem Yönetim [DATE] 12:59:56 KDF Yenilemek için …" at bounding box center [784, 389] width 1568 height 778
